Goal: Information Seeking & Learning: Learn about a topic

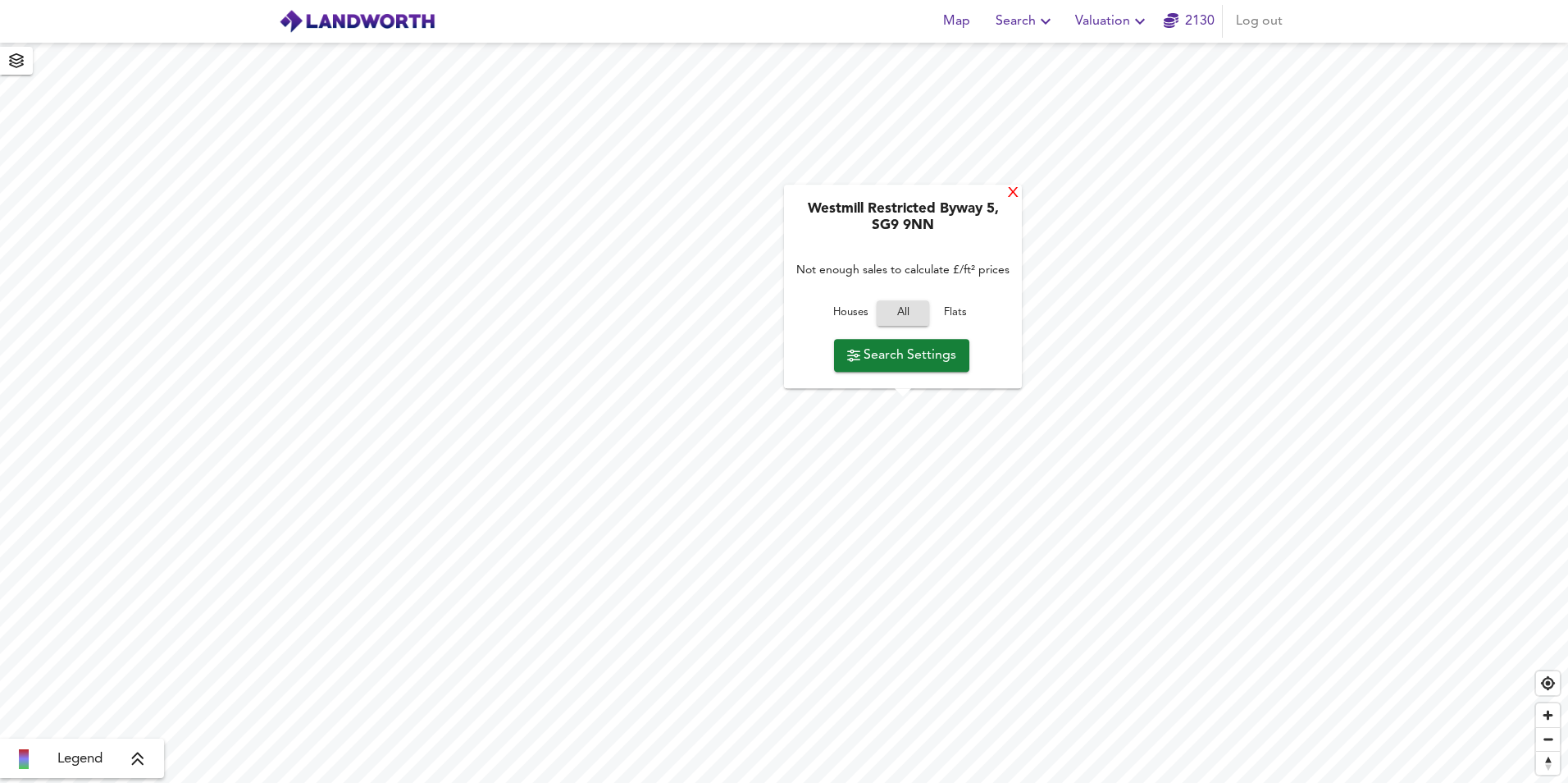
click at [1012, 198] on div "X" at bounding box center [1013, 194] width 14 height 16
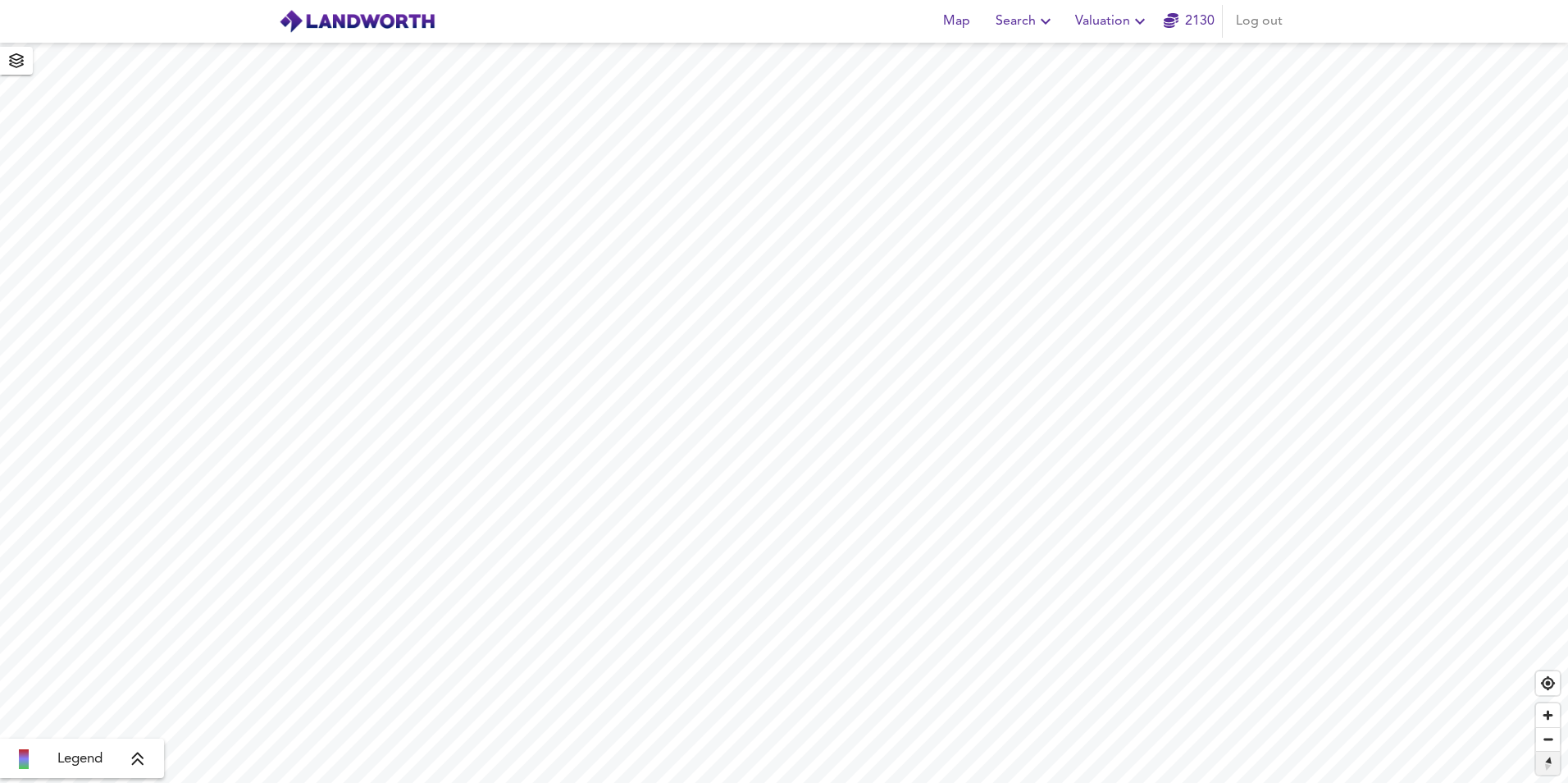
click at [1550, 767] on span "Reset bearing to north" at bounding box center [1548, 763] width 29 height 29
click at [86, 759] on span "Legend" at bounding box center [80, 759] width 45 height 20
click at [89, 672] on div "£800/ft² +" at bounding box center [64, 674] width 52 height 17
click at [57, 673] on div "£800/ft² +" at bounding box center [64, 674] width 52 height 17
click at [90, 649] on body "Map Search Valuation 2130 Log out Average Price landworth £800/ft² + £600/ft² £…" at bounding box center [784, 391] width 1568 height 783
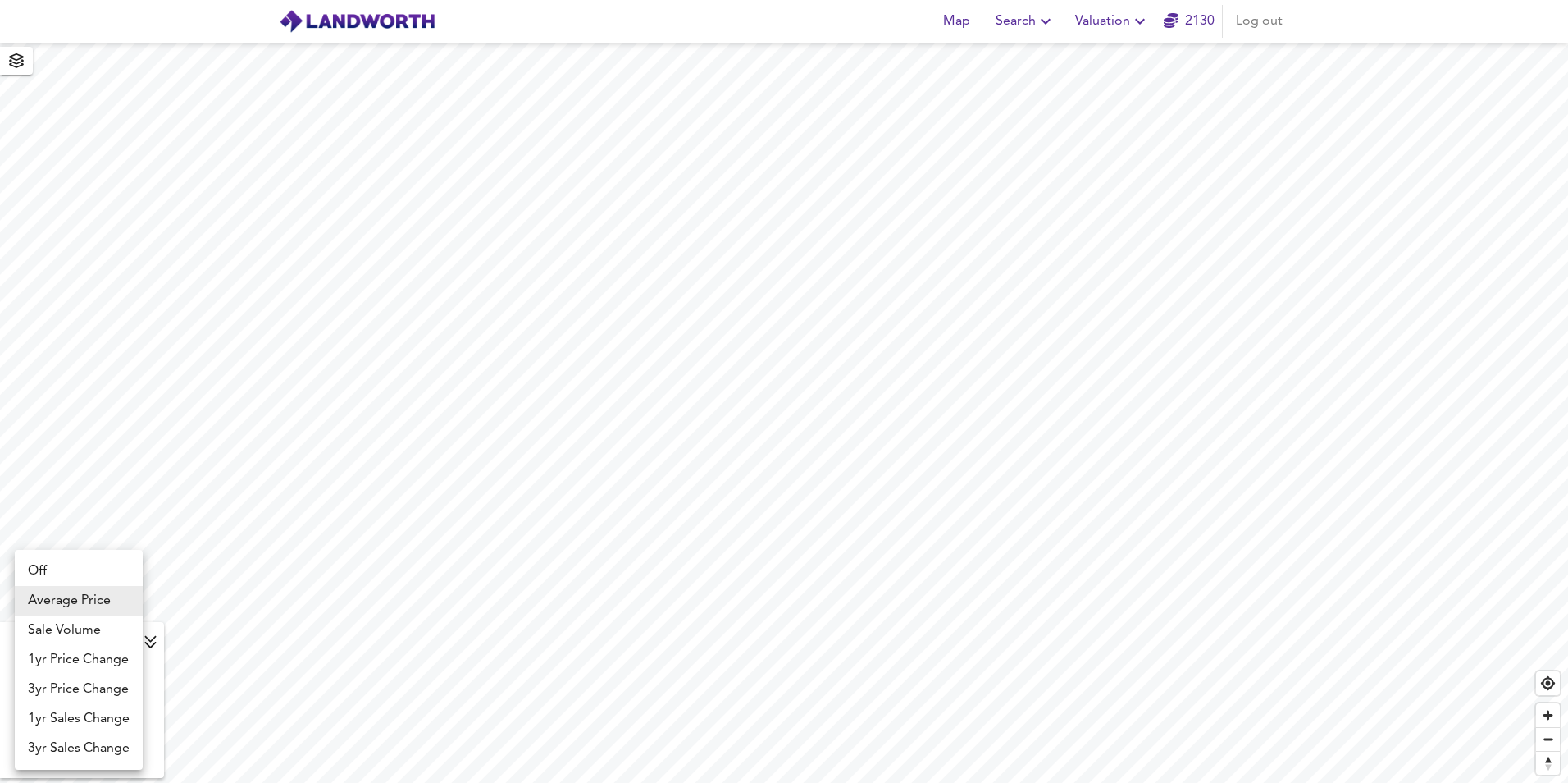
click at [90, 628] on li "Sale Volume" at bounding box center [79, 630] width 128 height 30
type input "weight"
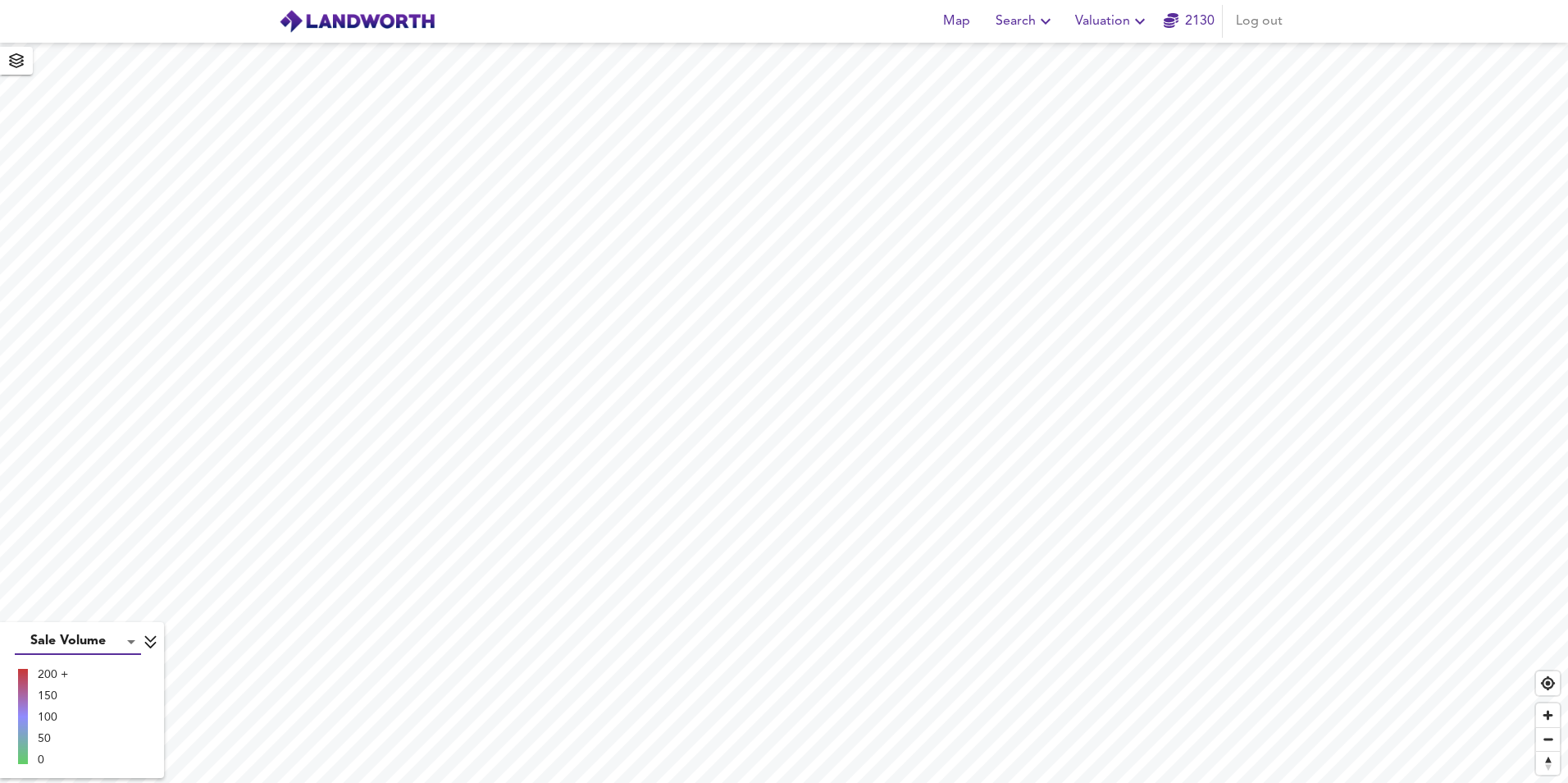
click at [89, 640] on body "Map Search Valuation 2130 Log out Sale Volume weight 200 + 150 100 50 0 X Map S…" at bounding box center [784, 391] width 1568 height 783
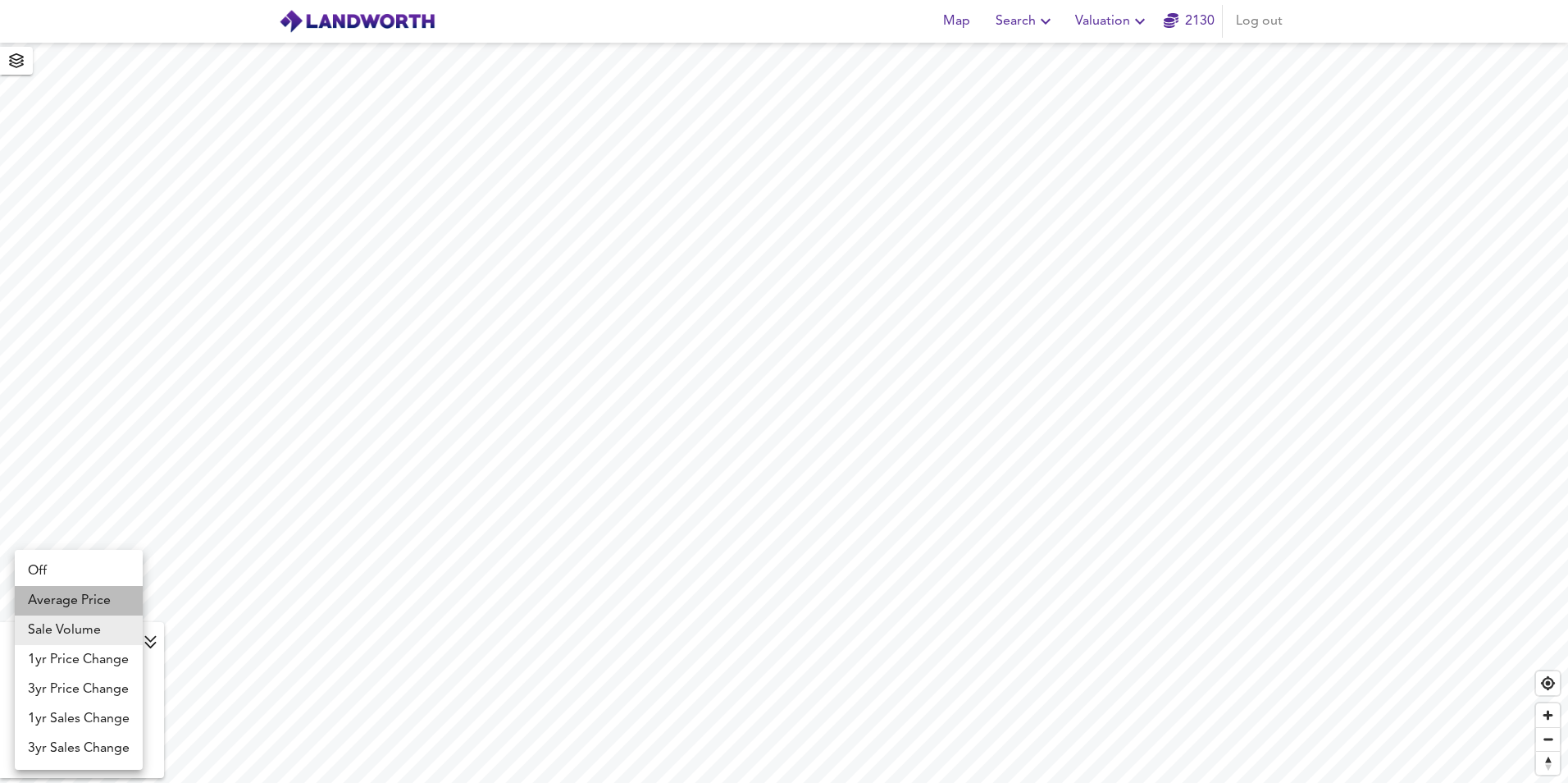
click at [78, 596] on li "Average Price" at bounding box center [79, 601] width 128 height 30
type input "landworth"
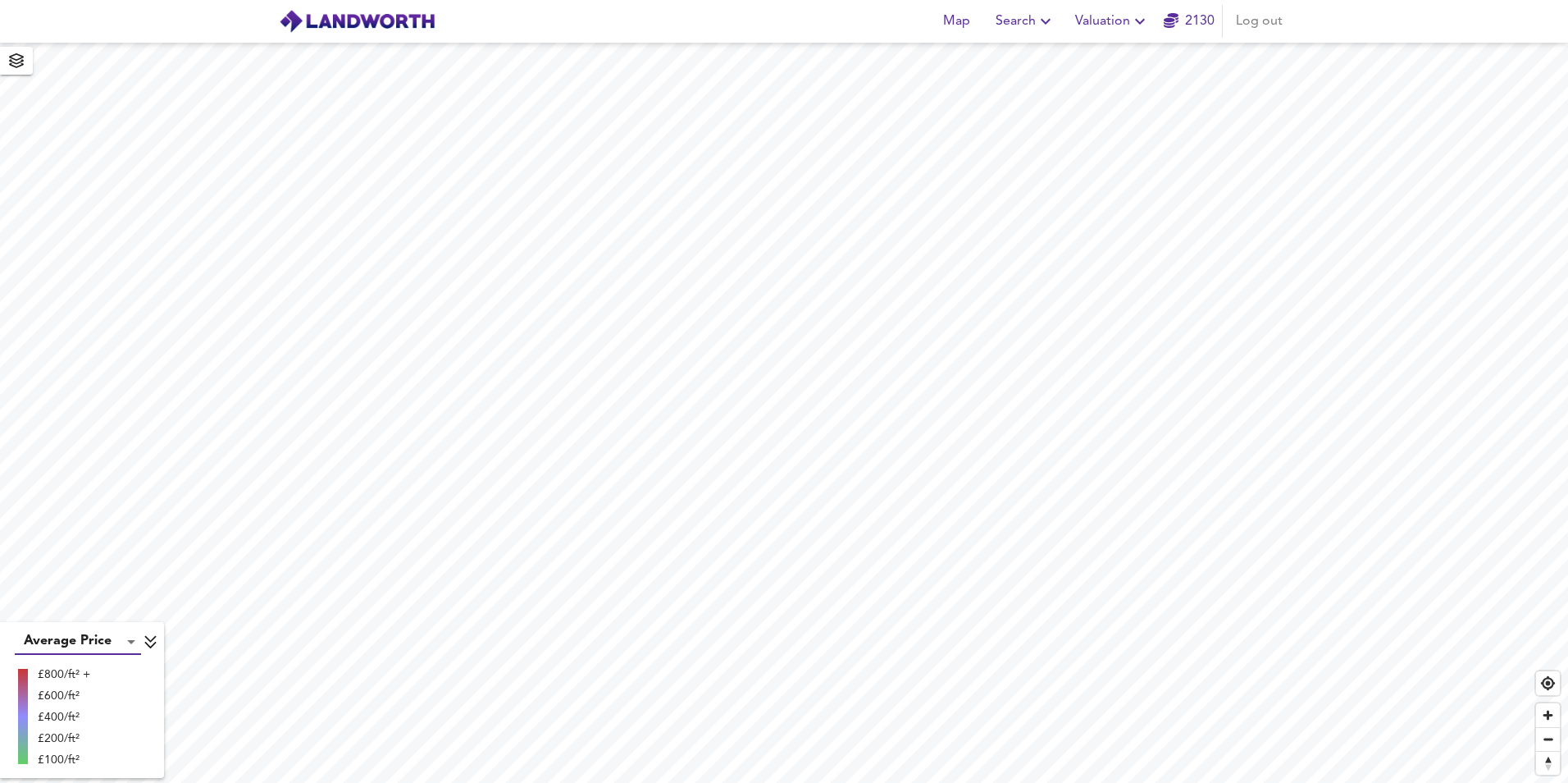
click at [108, 646] on body "Map Search Valuation 2130 Log out Average Price landworth £800/ft² + £600/ft² £…" at bounding box center [784, 391] width 1568 height 783
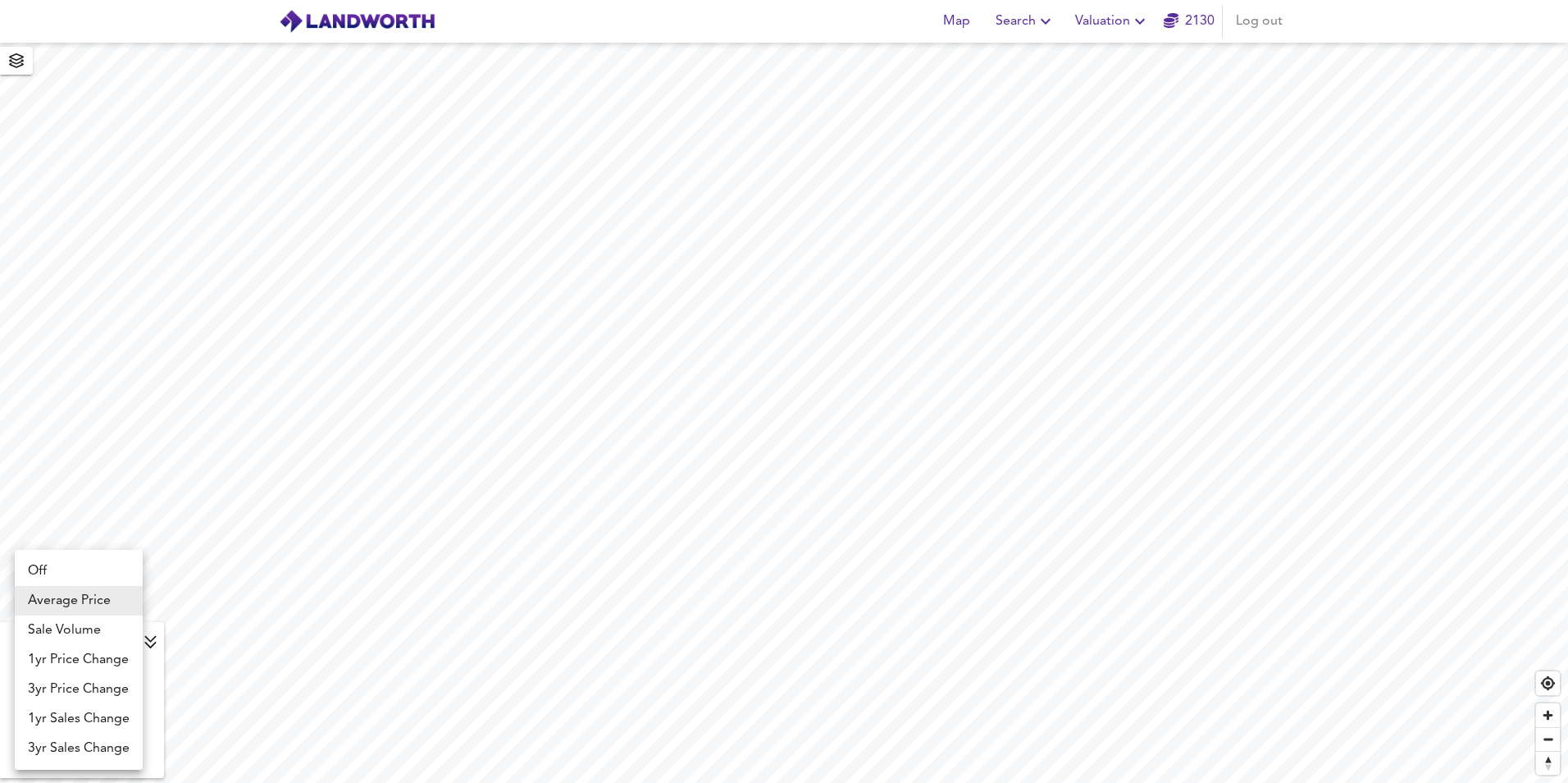
click at [89, 745] on li "3yr Sales Change" at bounding box center [79, 748] width 128 height 30
type input "sc3y"
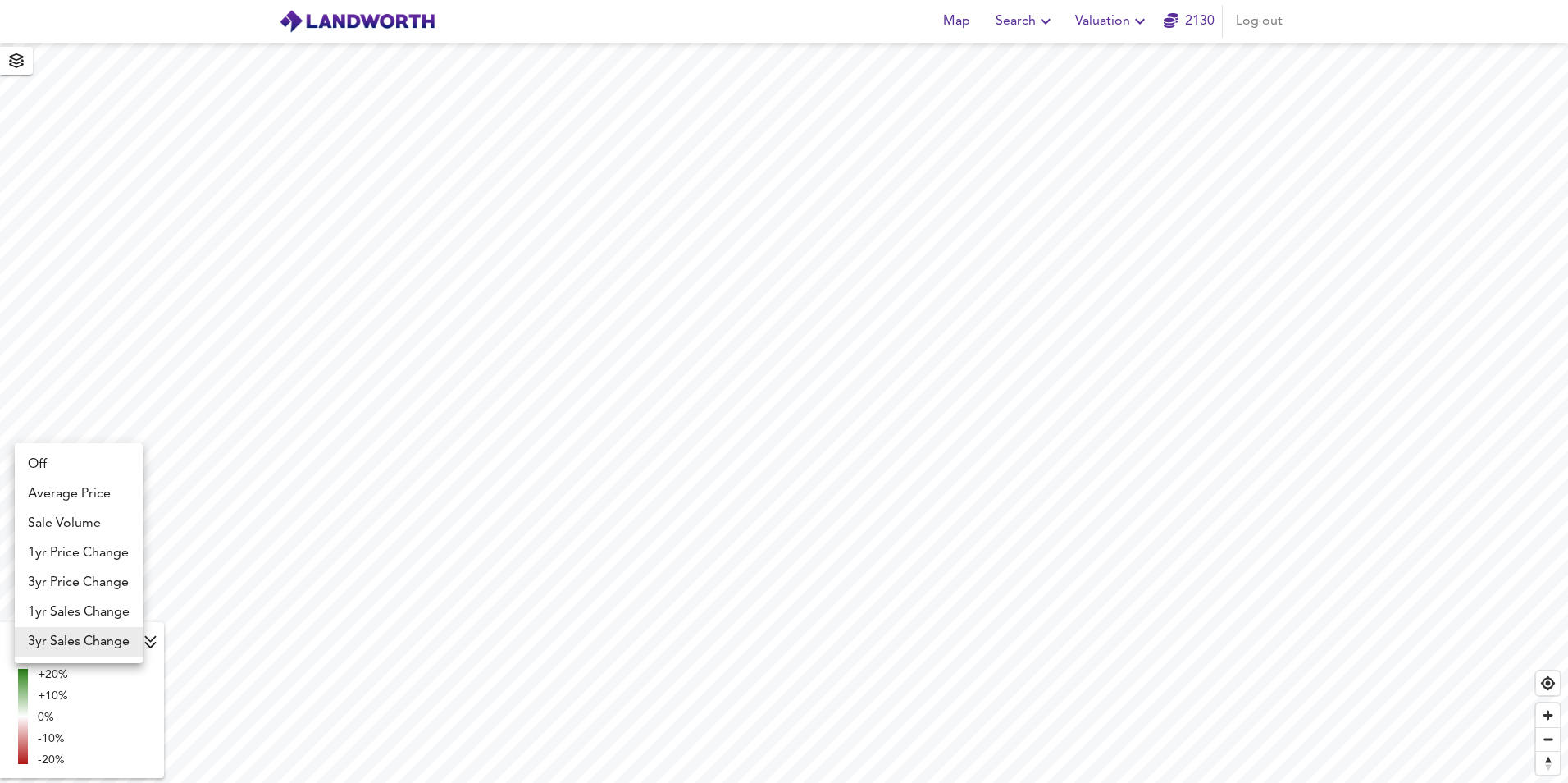
click at [95, 651] on body "Map Search Valuation 2130 Log out 3yr Sales Change sc3y +20% +10% 0% -10% -20% …" at bounding box center [784, 391] width 1568 height 783
click at [99, 493] on li "Average Price" at bounding box center [79, 494] width 128 height 30
type input "landworth"
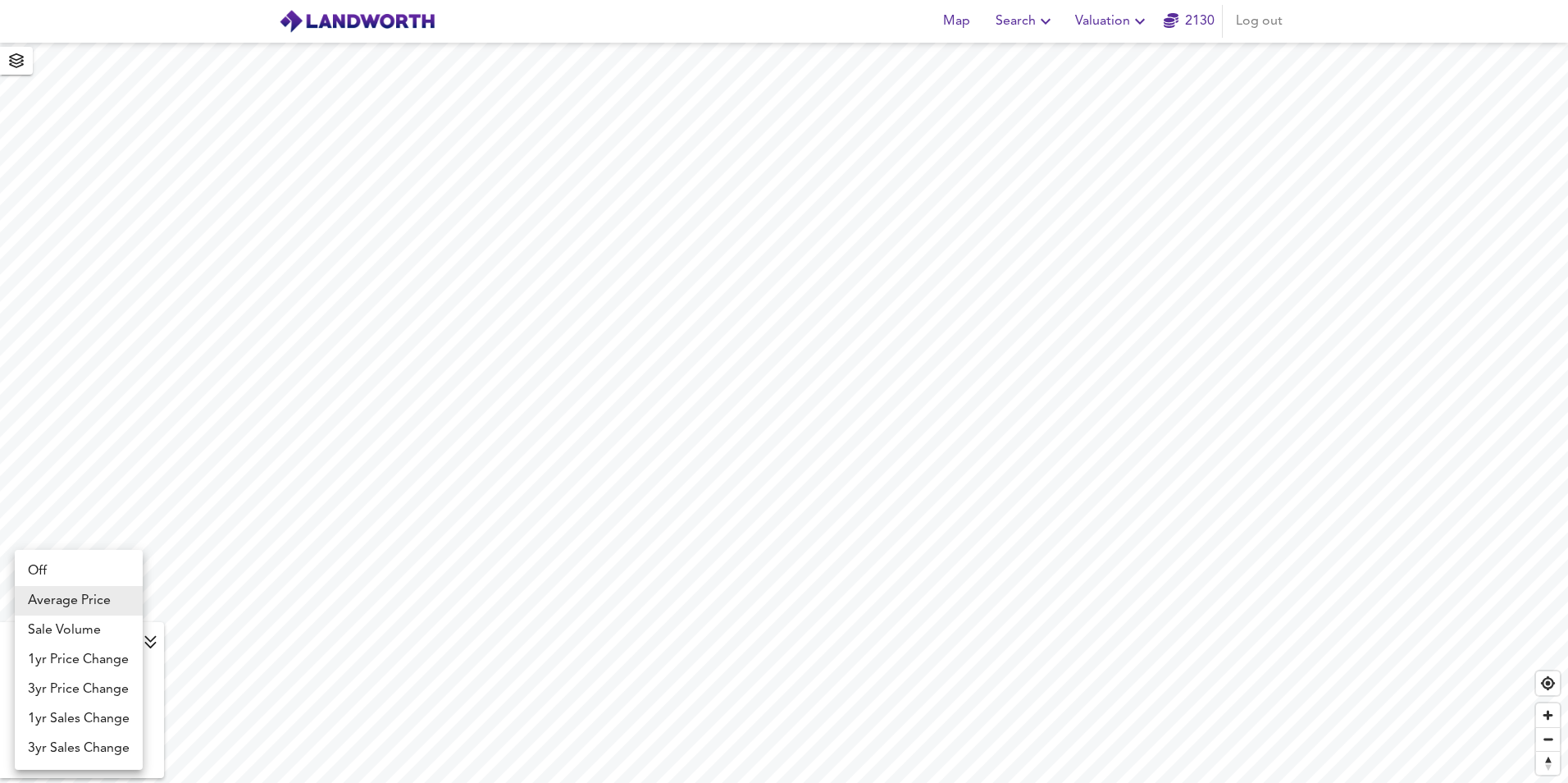
click at [79, 646] on body "Map Search Valuation 2130 Log out Average Price landworth £800/ft² + £600/ft² £…" at bounding box center [784, 391] width 1568 height 783
click at [62, 744] on li "3yr Sales Change" at bounding box center [79, 748] width 128 height 30
type input "sc3y"
